Goal: Information Seeking & Learning: Learn about a topic

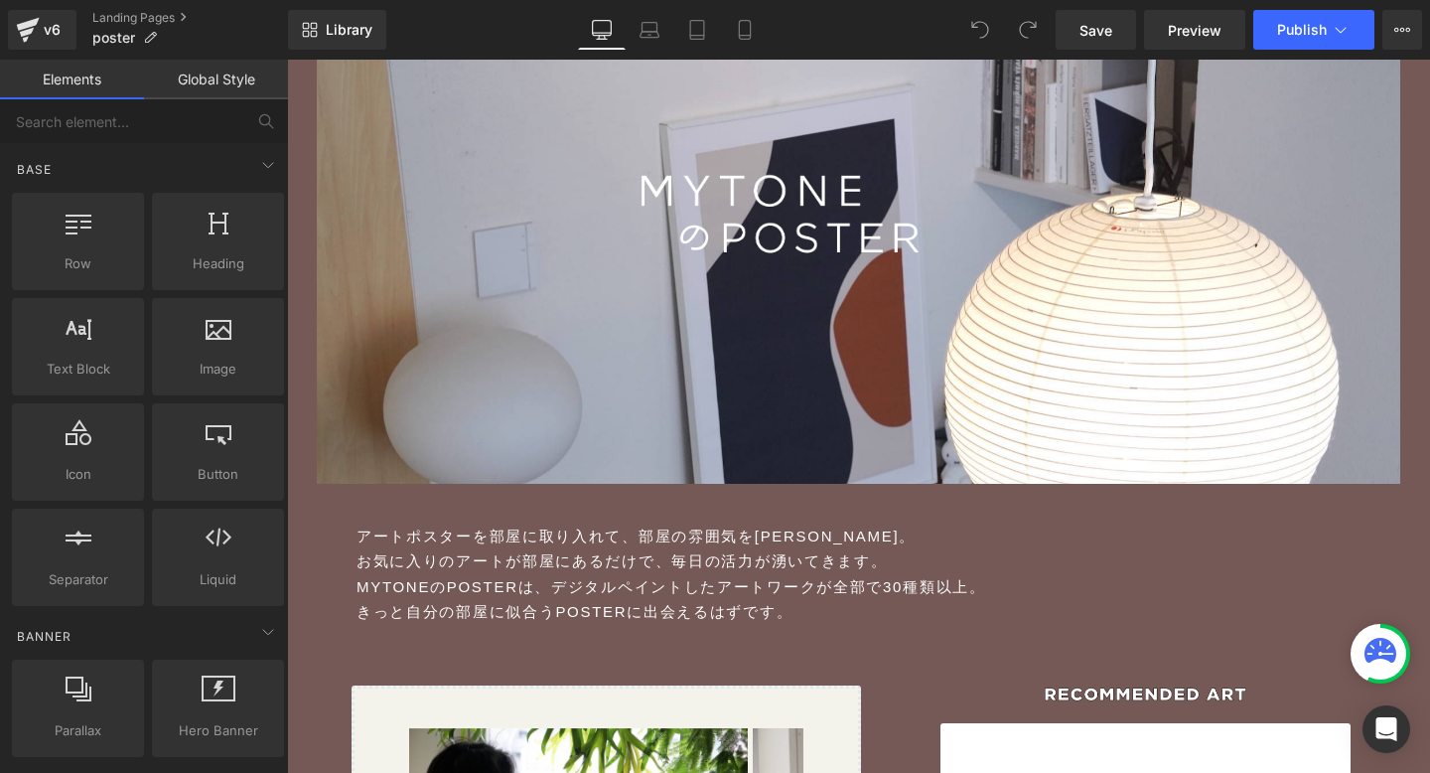
scroll to position [320, 0]
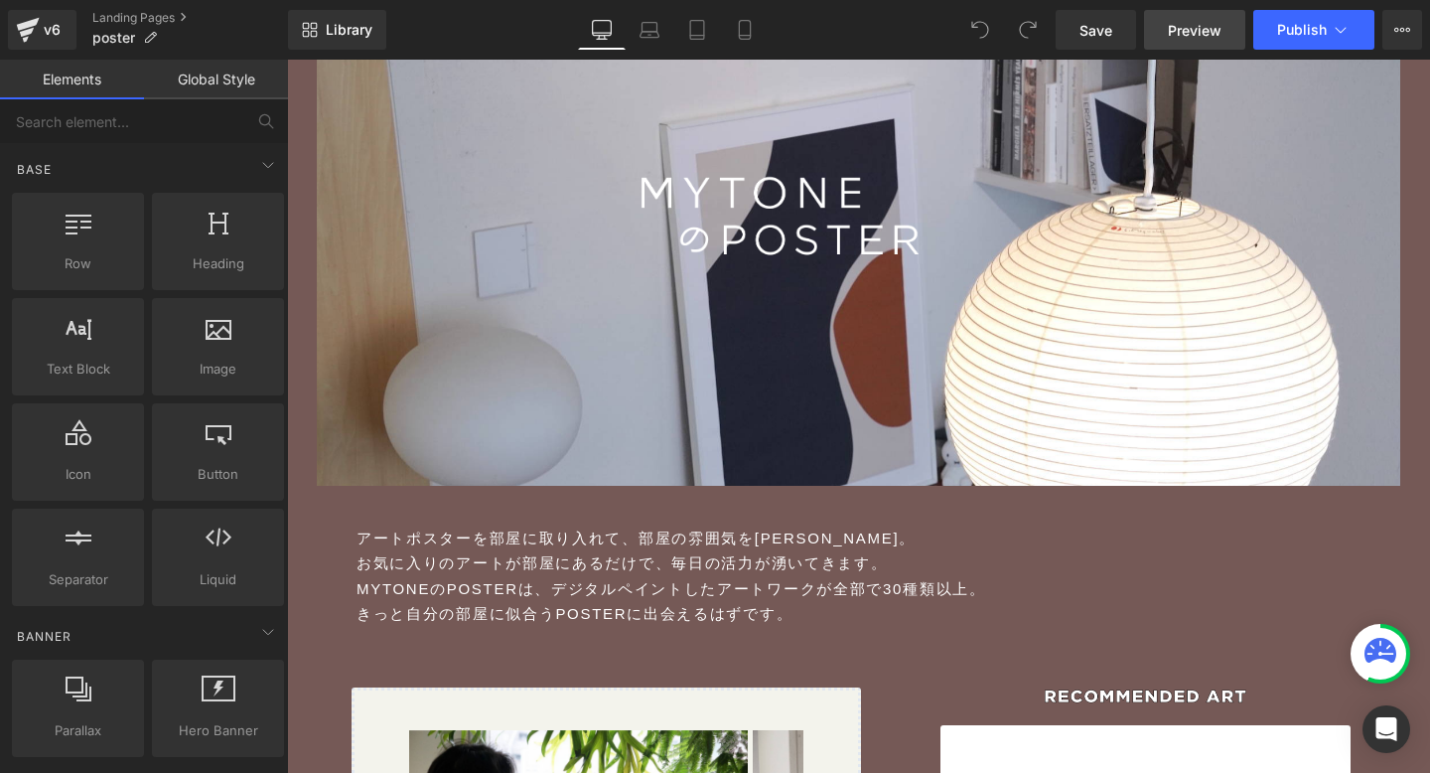
click at [1175, 35] on span "Preview" at bounding box center [1195, 30] width 54 height 21
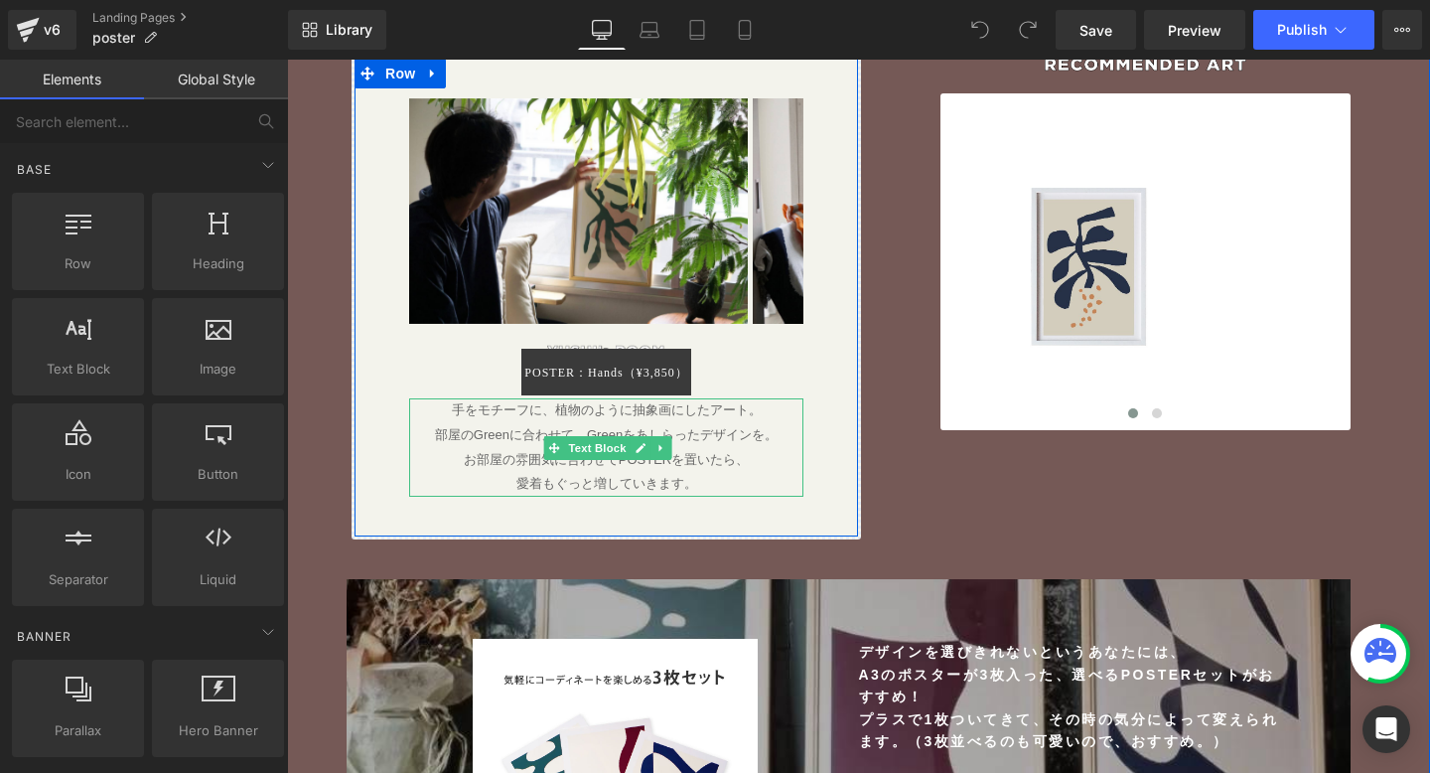
scroll to position [934, 0]
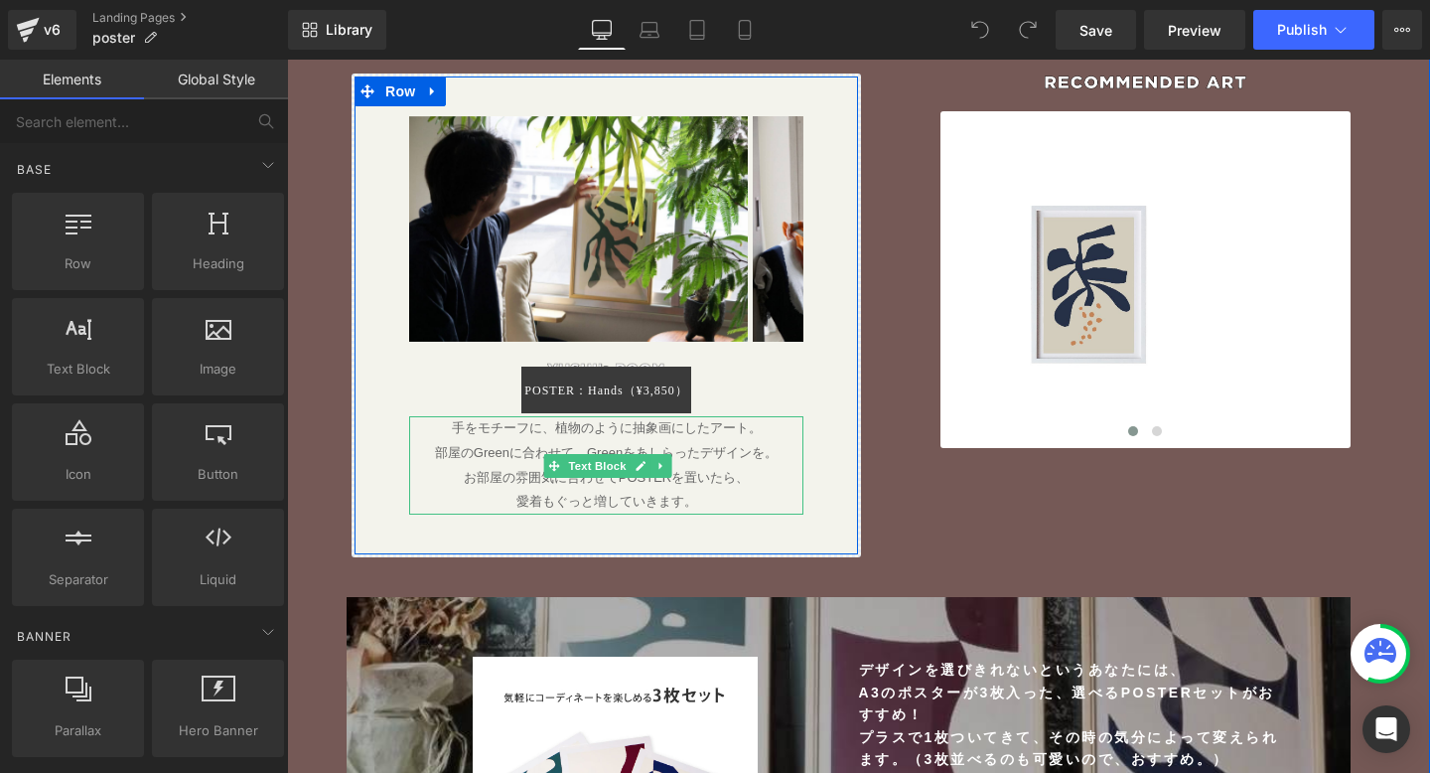
click at [705, 470] on p "お部屋の雰囲気に合わせてPOSTERを置いたら、" at bounding box center [606, 478] width 394 height 25
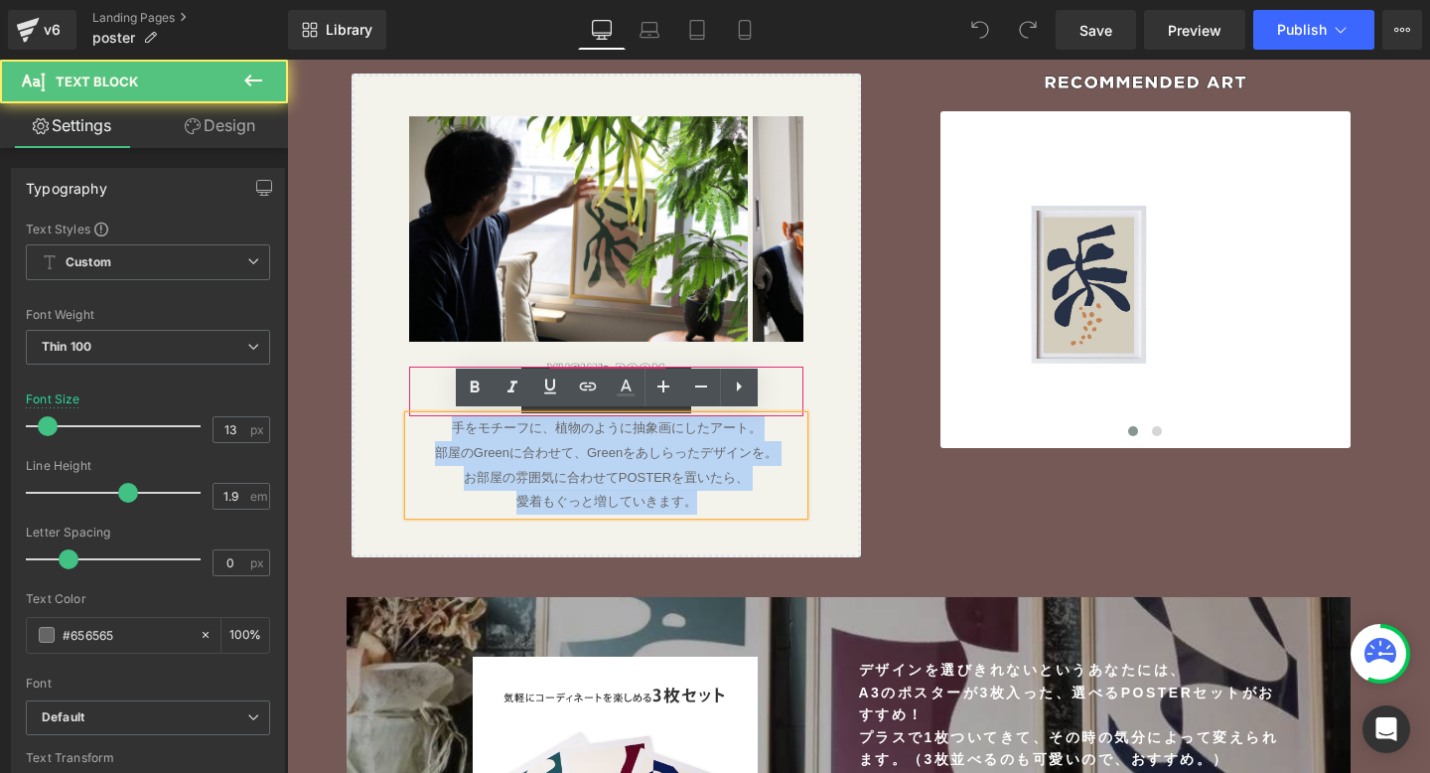
drag, startPoint x: 702, startPoint y: 498, endPoint x: 413, endPoint y: 404, distance: 303.7
click at [413, 404] on div "Image Image ‹ › Carousel Image POSTER：Hands（¥3,850） (P) Cart Button Product 手をモ…" at bounding box center [606, 315] width 424 height 398
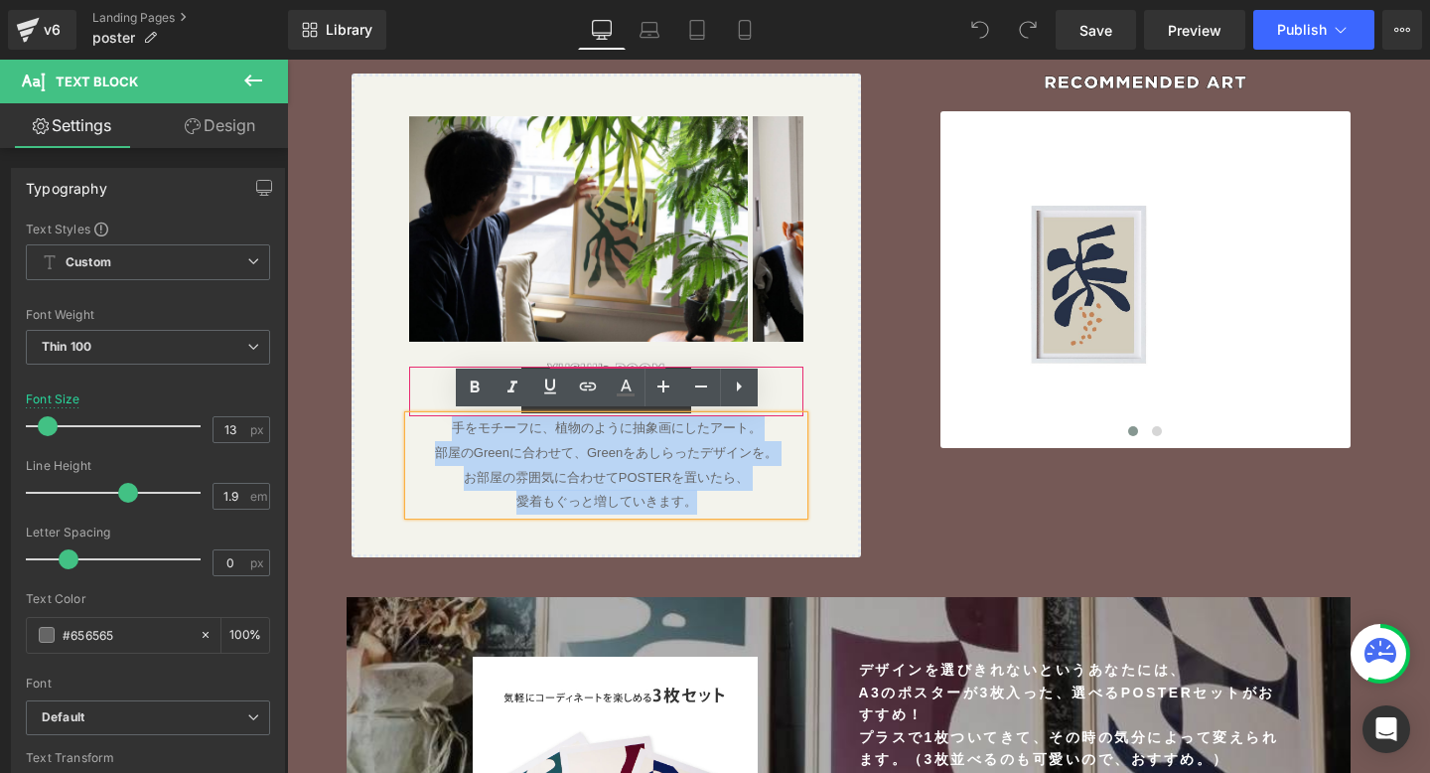
copy div "手をモチーフに、植物のように抽象画にしたアート。 部屋のGreenに合わせて、Greenをあしらったデザインを。 お部屋の雰囲気に合わせてPOSTERを置いた…"
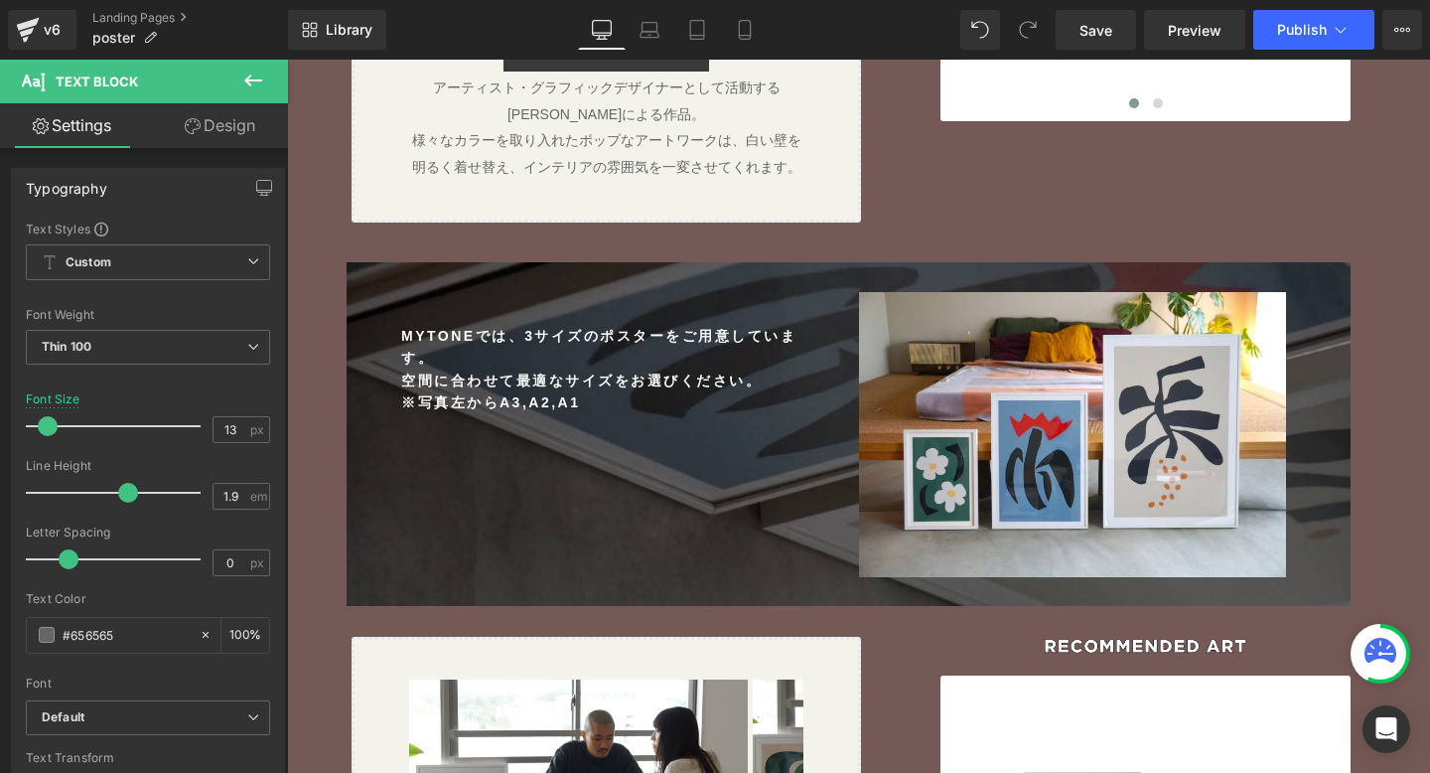
scroll to position [2280, 0]
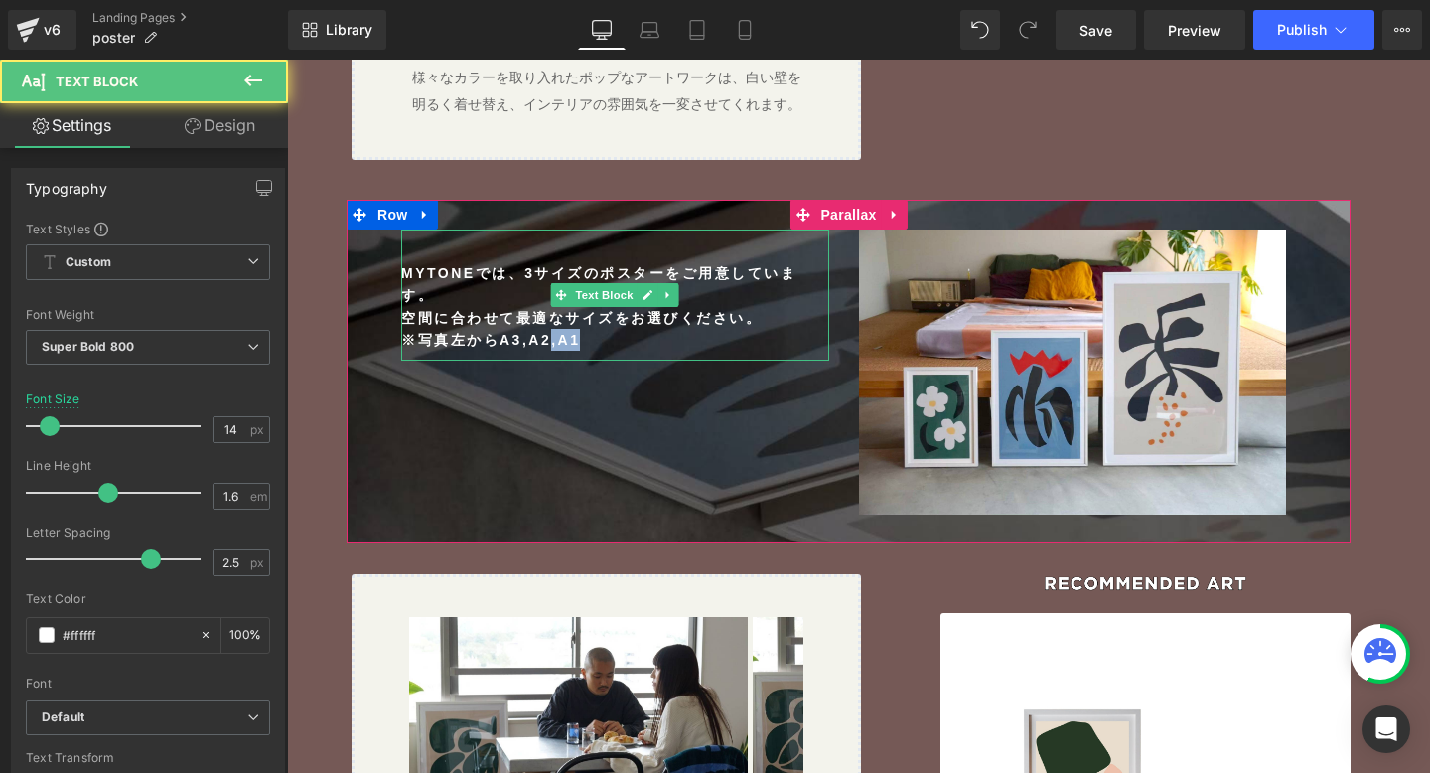
drag, startPoint x: 603, startPoint y: 341, endPoint x: 548, endPoint y: 333, distance: 55.2
click at [548, 333] on p "※写真左からA3,A2,A1" at bounding box center [615, 340] width 428 height 22
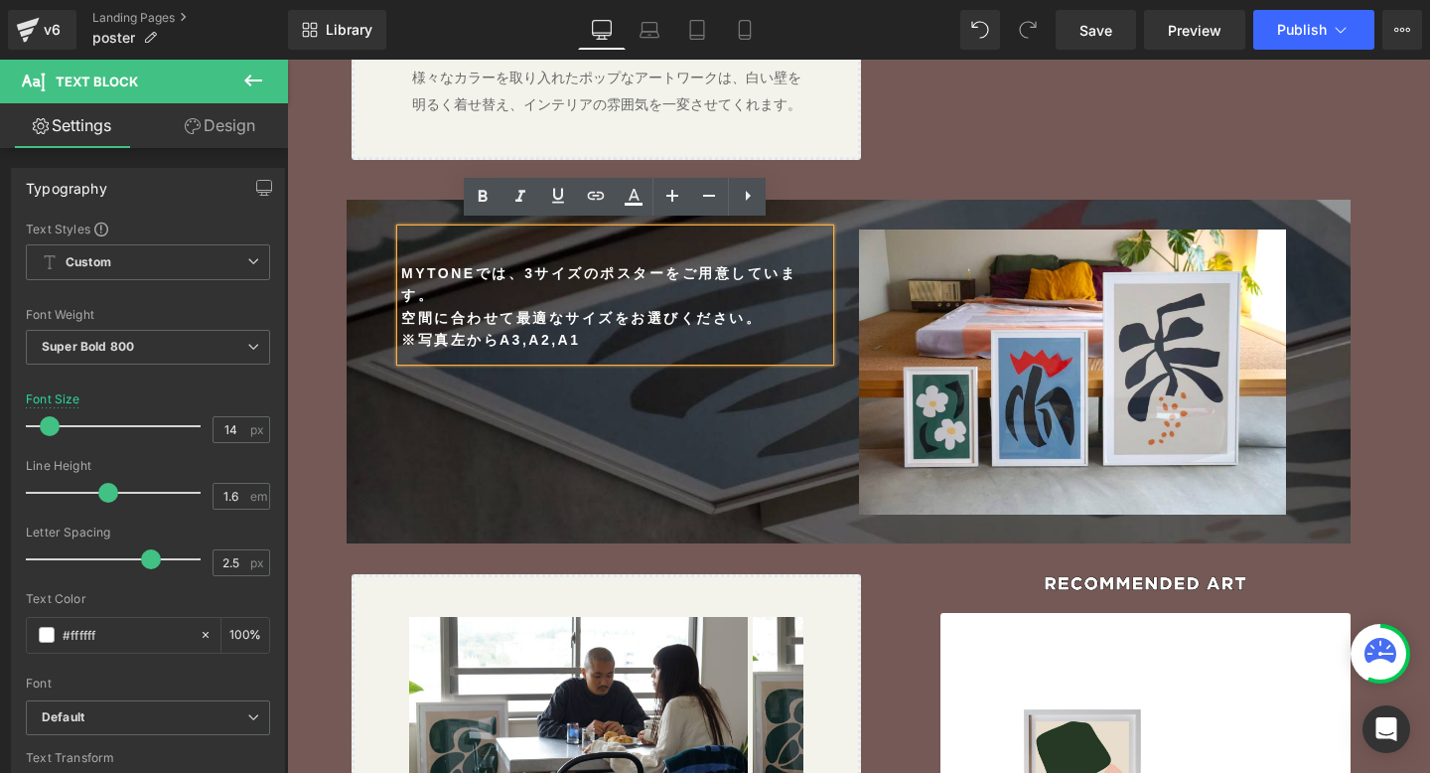
click at [654, 339] on p "※写真左からA3,A2,A1" at bounding box center [615, 340] width 428 height 22
drag, startPoint x: 597, startPoint y: 333, endPoint x: 396, endPoint y: 267, distance: 211.1
click at [401, 267] on div "MYTONEでは、3サイズのポスターをご用意しています。 空間に合わせて最適なサイズをお選びください。 ※写真左からA3,A2,A1" at bounding box center [615, 294] width 428 height 131
click at [648, 345] on div "MYTONEでは、3サイズのポスターをご用意しています。 空間に合わせて最適なサイズをお選びください。 ※写真左からA3,A2,A1" at bounding box center [615, 294] width 428 height 131
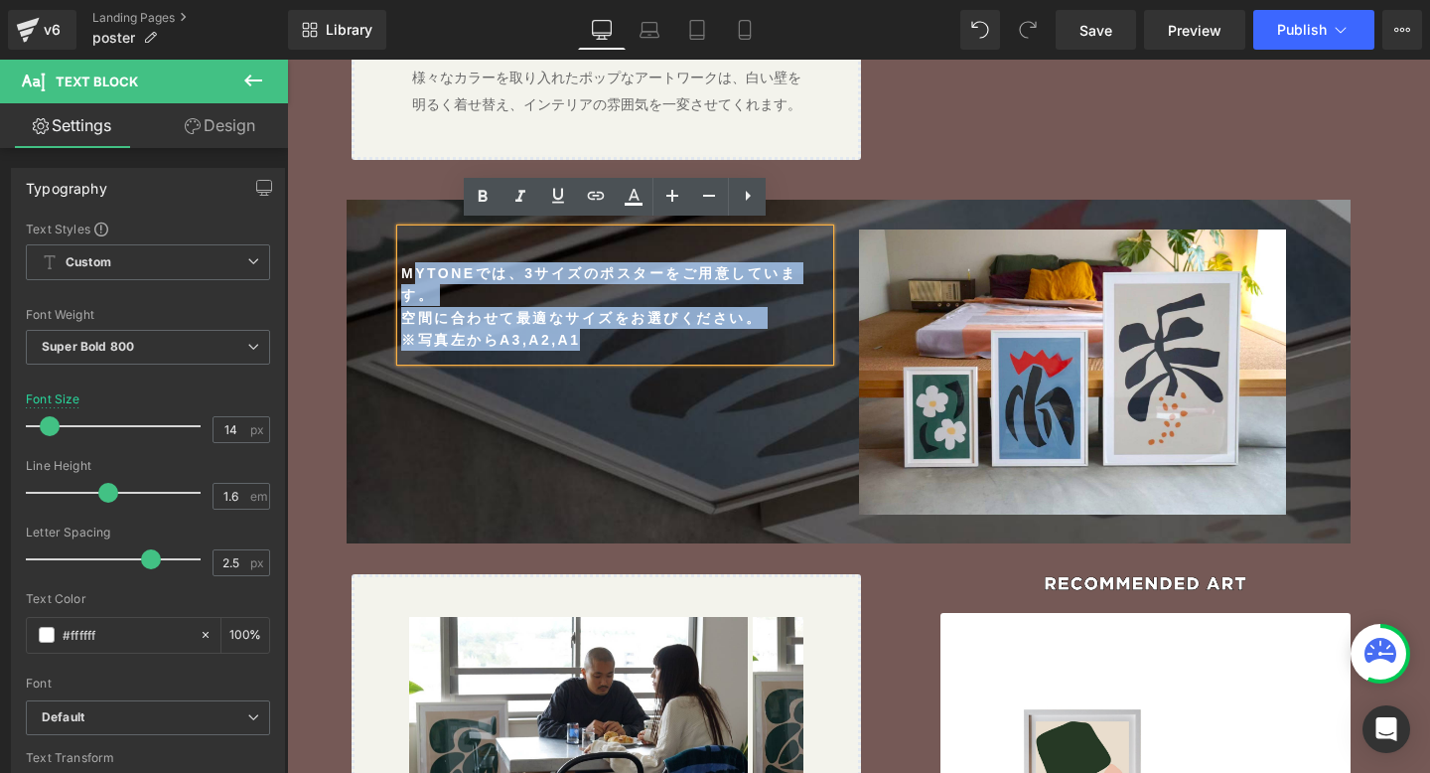
drag, startPoint x: 599, startPoint y: 333, endPoint x: 410, endPoint y: 264, distance: 200.8
click at [410, 264] on div "MYTONEでは、3サイズのポスターをご用意しています。 空間に合わせて最適なサイズをお選びください。 ※写真左からA3,A2,A1" at bounding box center [615, 294] width 428 height 131
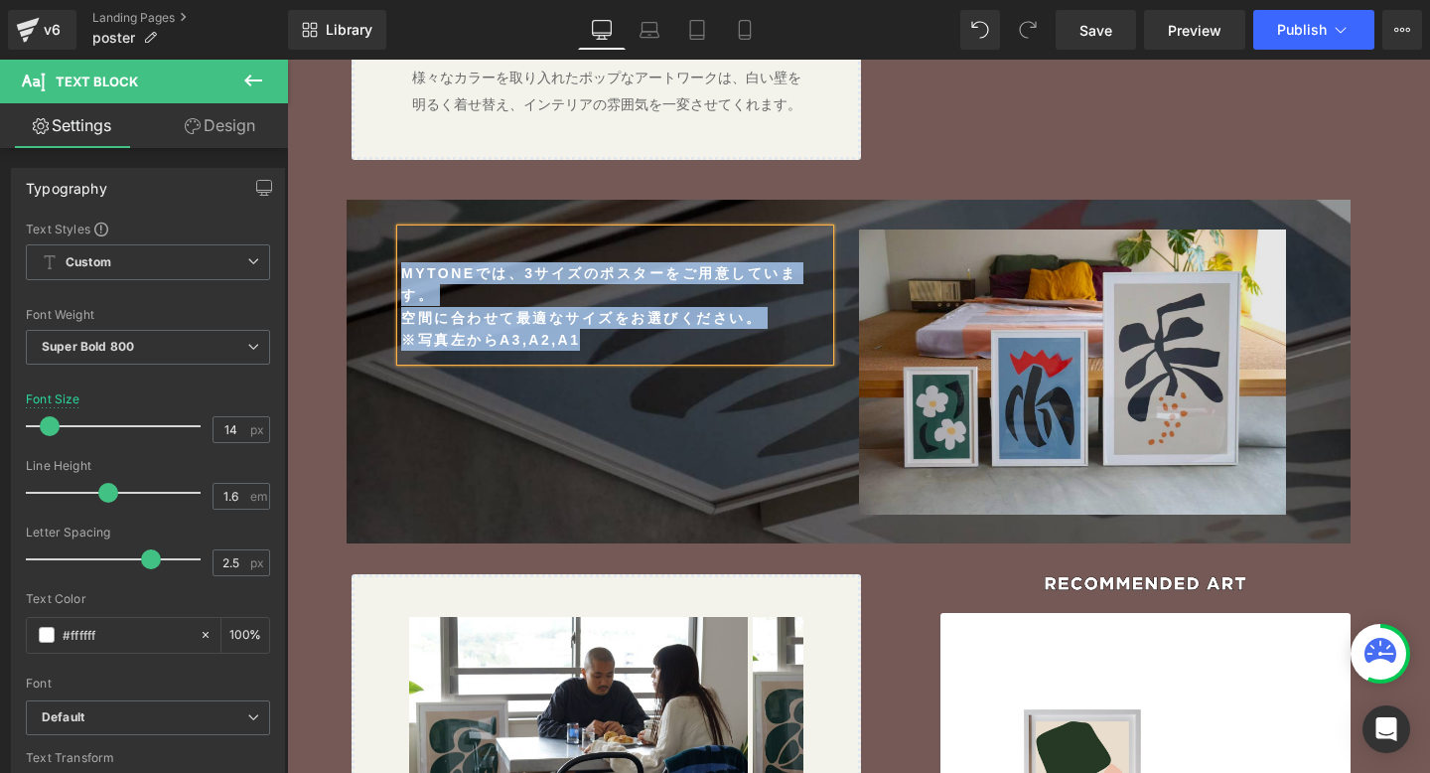
copy div "MYTONEでは、3サイズのポスターをご用意しています。 空間に合わせて最適なサイズをお選びください。 ※写真左からA3,A2,A1"
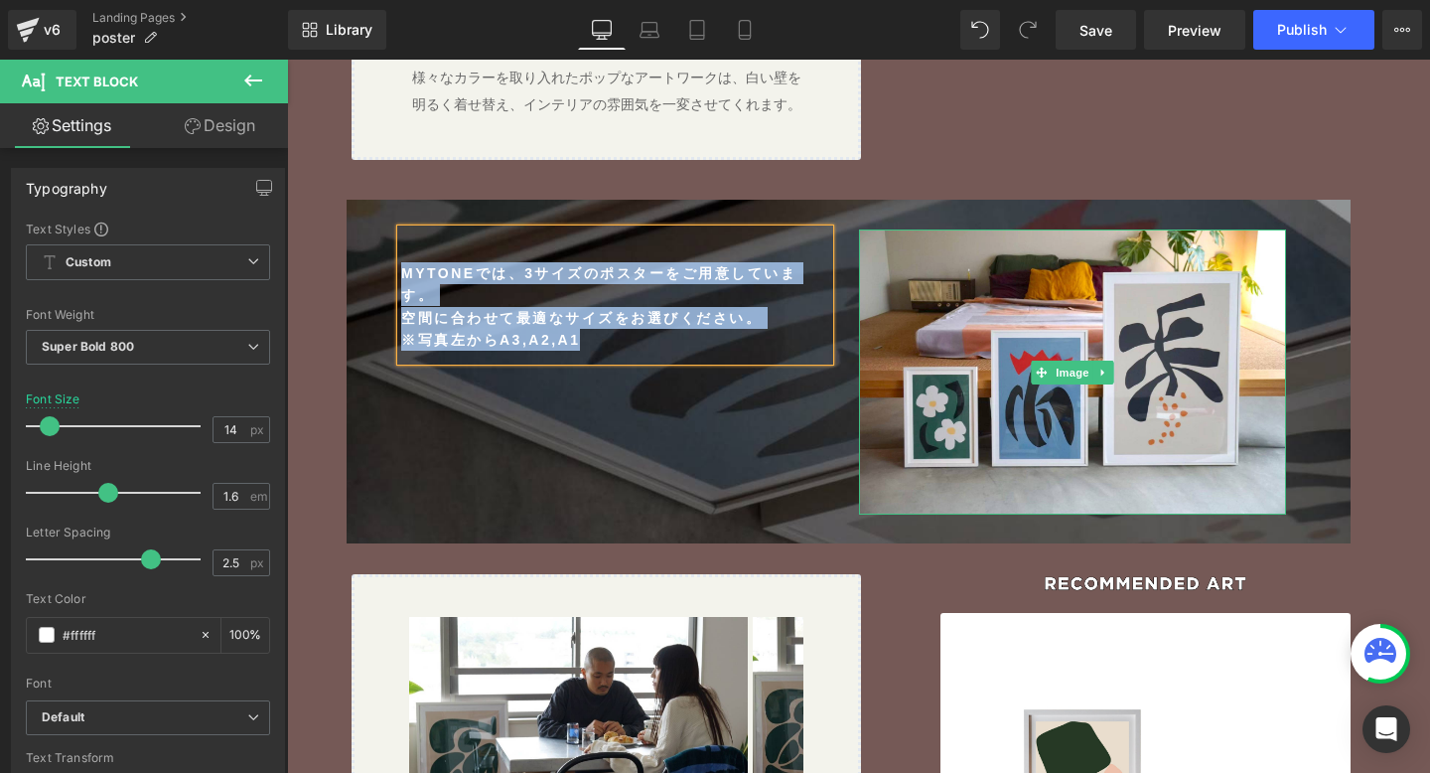
scroll to position [2465, 0]
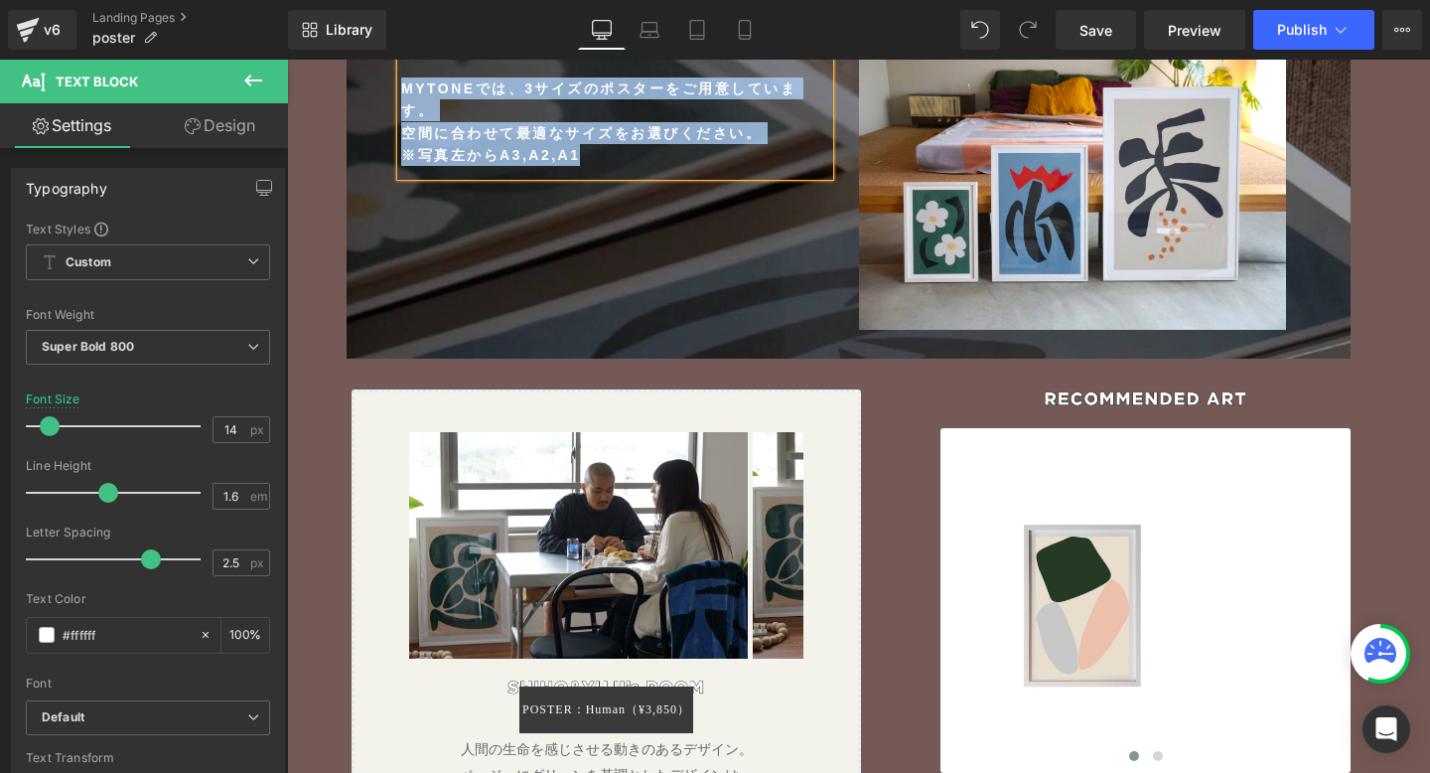
copy div "MYTONEでは、3サイズのポスターをご用意しています。 空間に合わせて最適なサイズをお選びください。 ※写真左からA3,A2,A1"
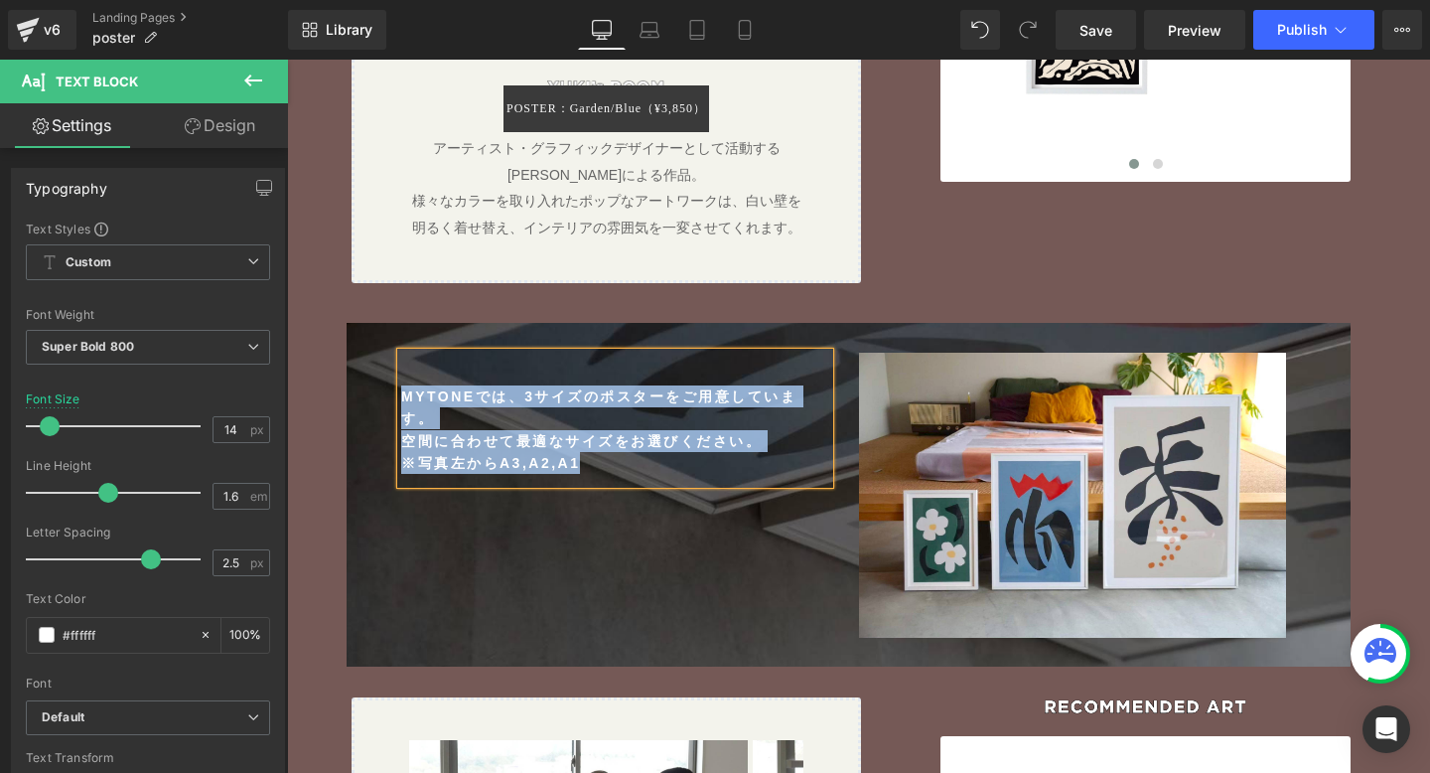
scroll to position [2365, 0]
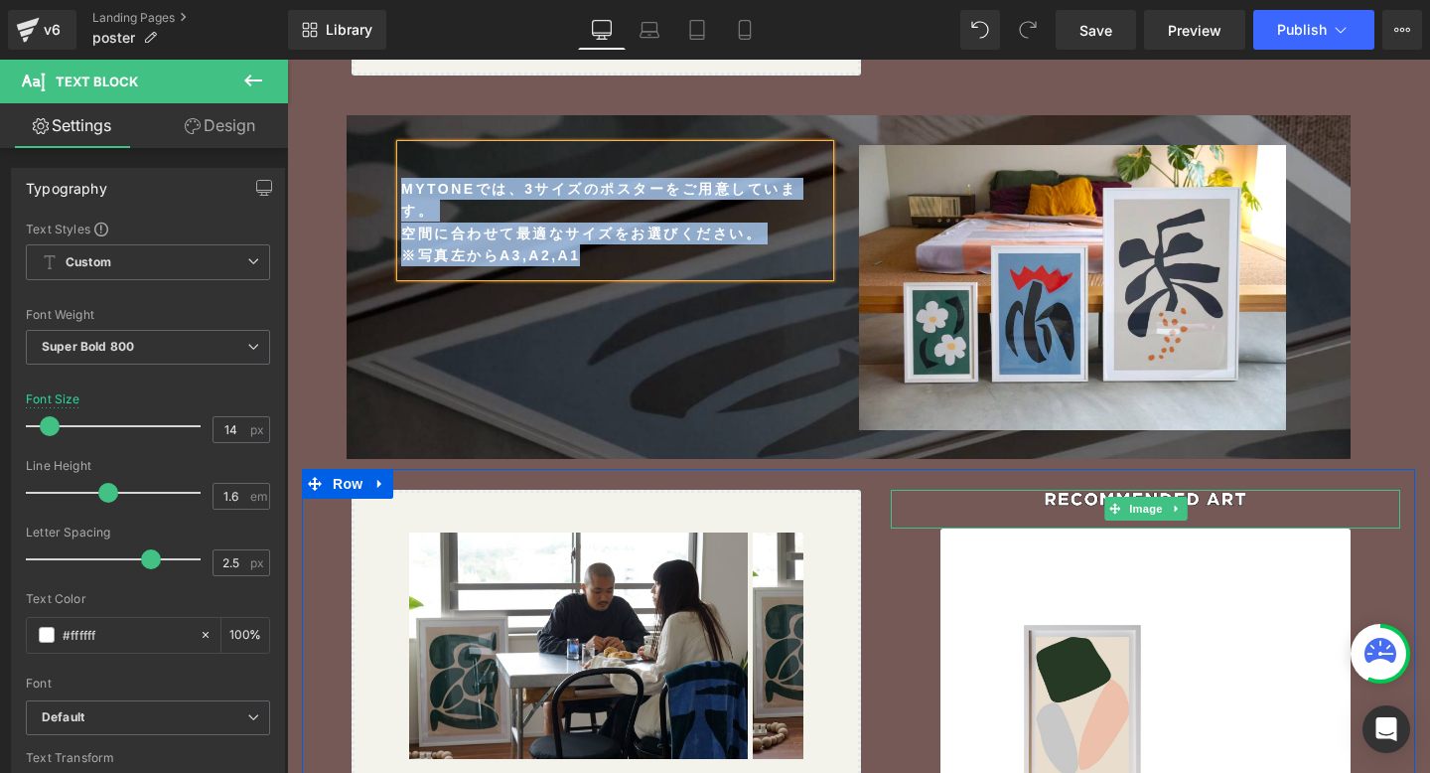
click at [933, 496] on div at bounding box center [1146, 509] width 510 height 39
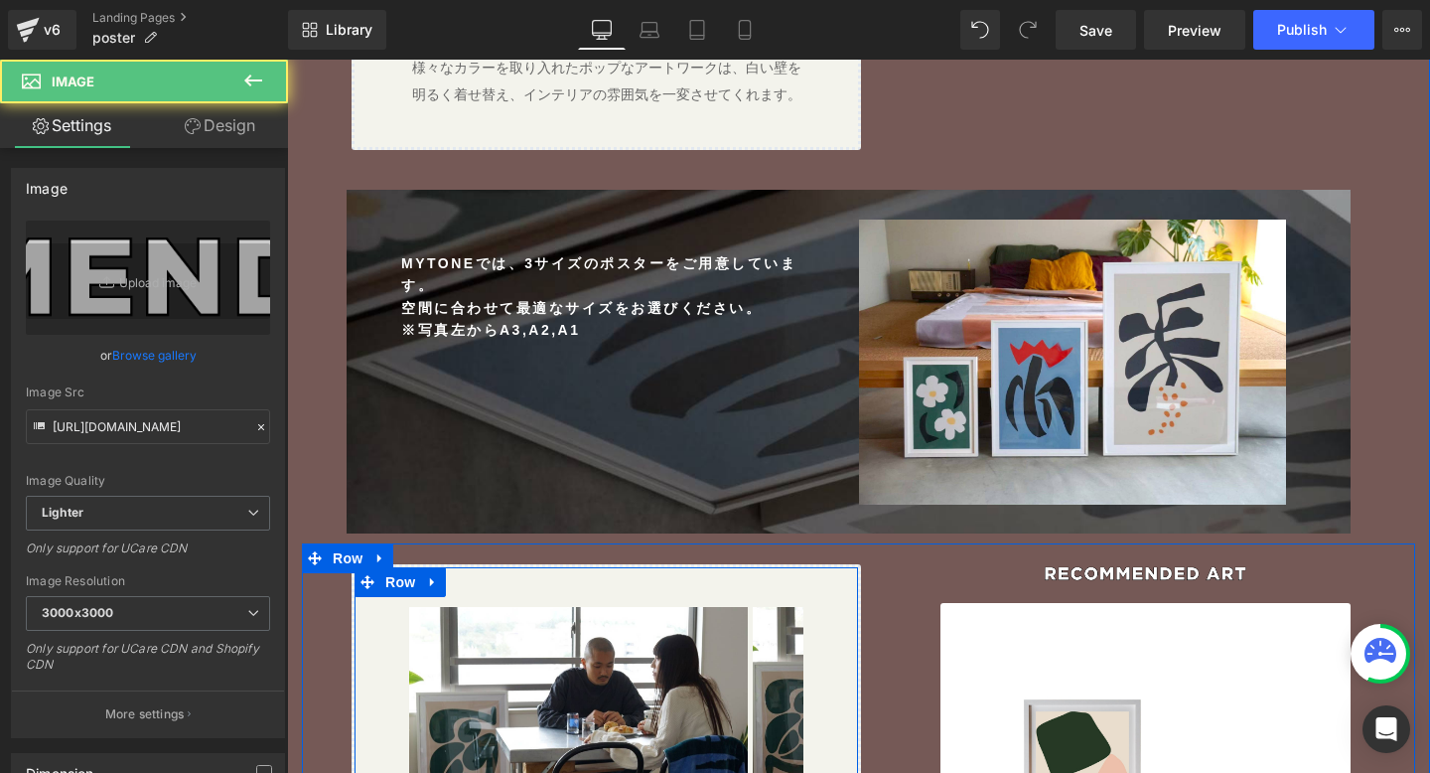
scroll to position [2240, 0]
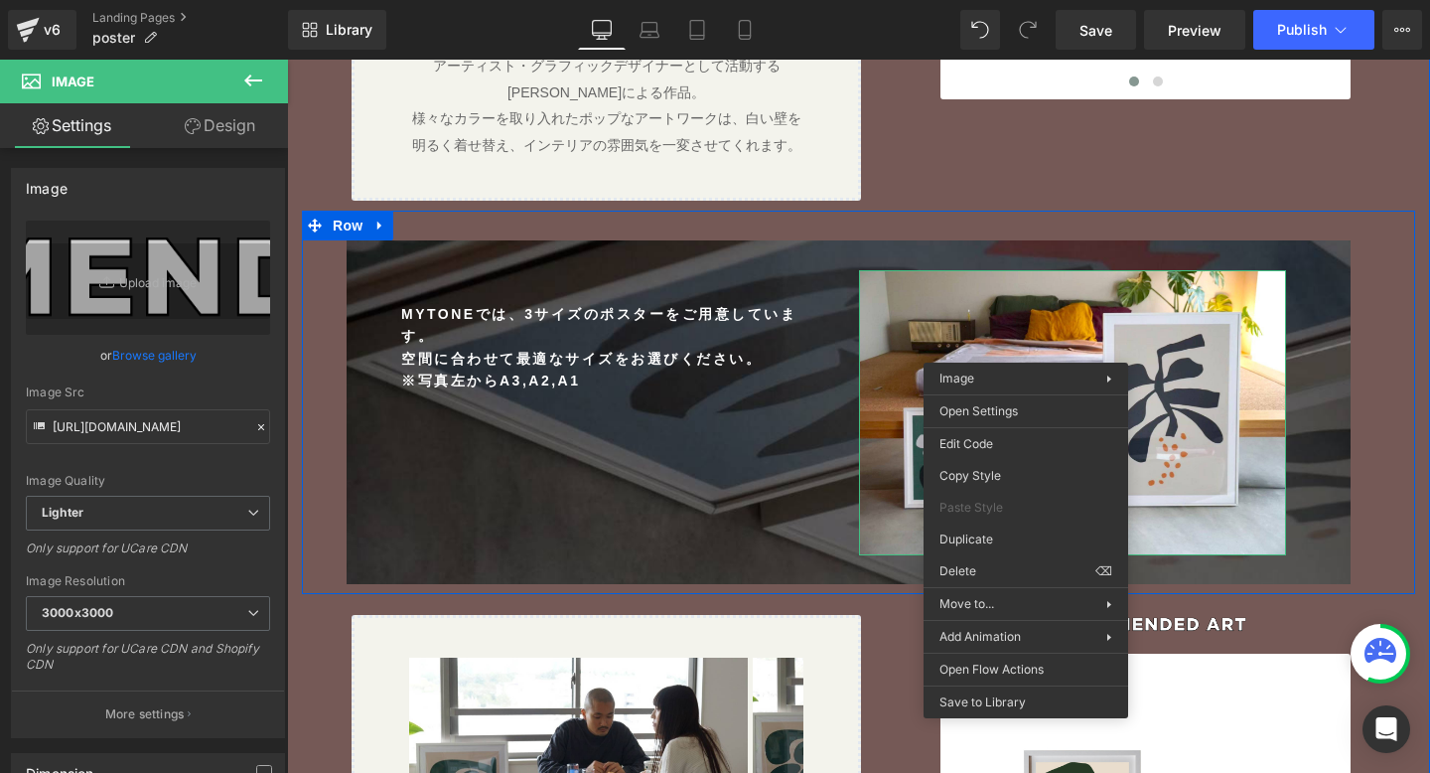
click at [1404, 355] on div "MYTONEでは、3サイズのポスターをご用意しています。 空間に合わせて最適なサイズをお選びください。 ※写真左からA3,A2,A1 Text Block I…" at bounding box center [858, 402] width 1113 height 383
